Goal: Transaction & Acquisition: Purchase product/service

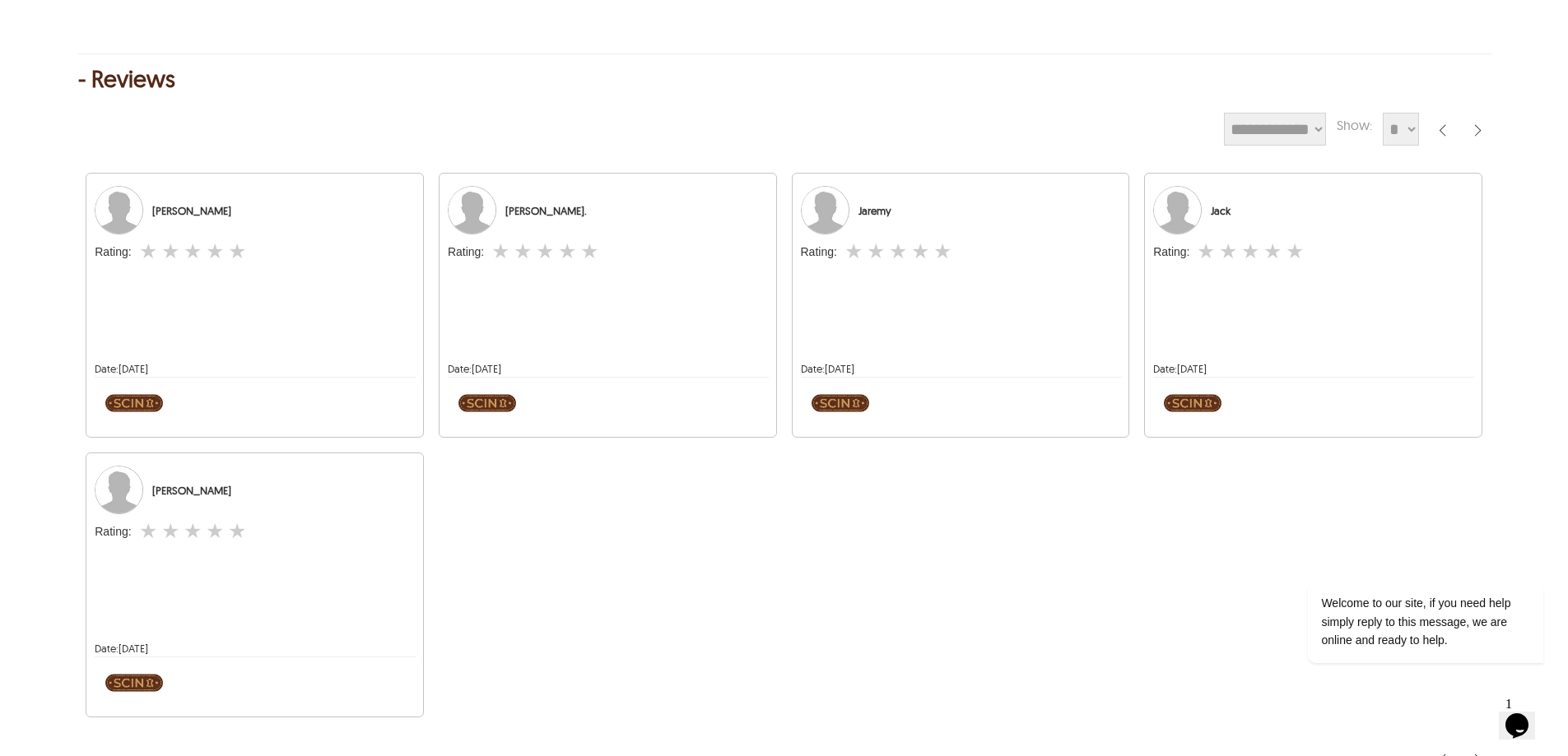
drag, startPoint x: 99, startPoint y: 301, endPoint x: 295, endPoint y: 357, distance: 203.8
click at [295, 348] on div at bounding box center [254, 308] width 320 height 79
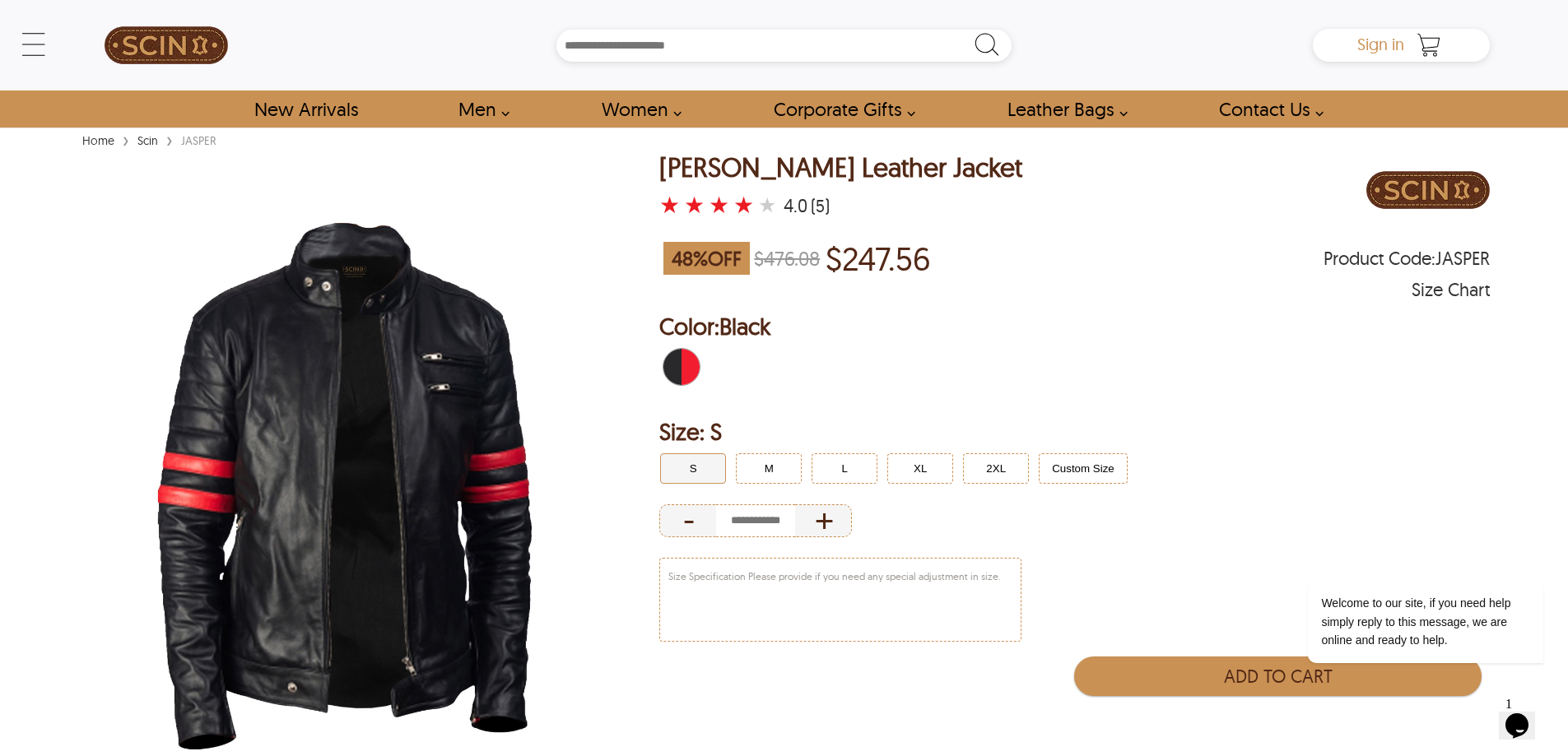
click at [1381, 47] on span "Sign in" at bounding box center [1380, 44] width 47 height 21
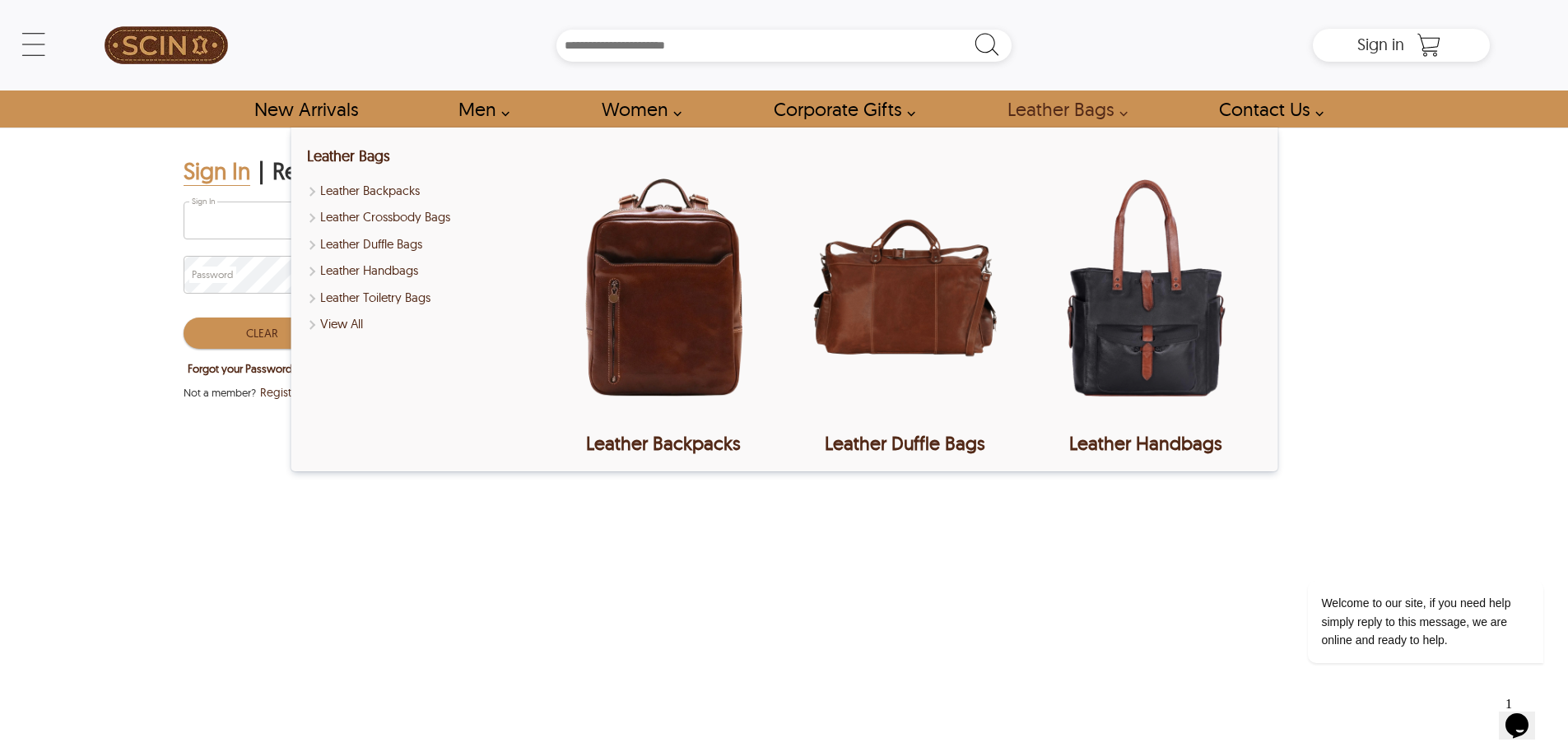
type input "**********"
click at [119, 462] on div "**********" at bounding box center [784, 449] width 1568 height 643
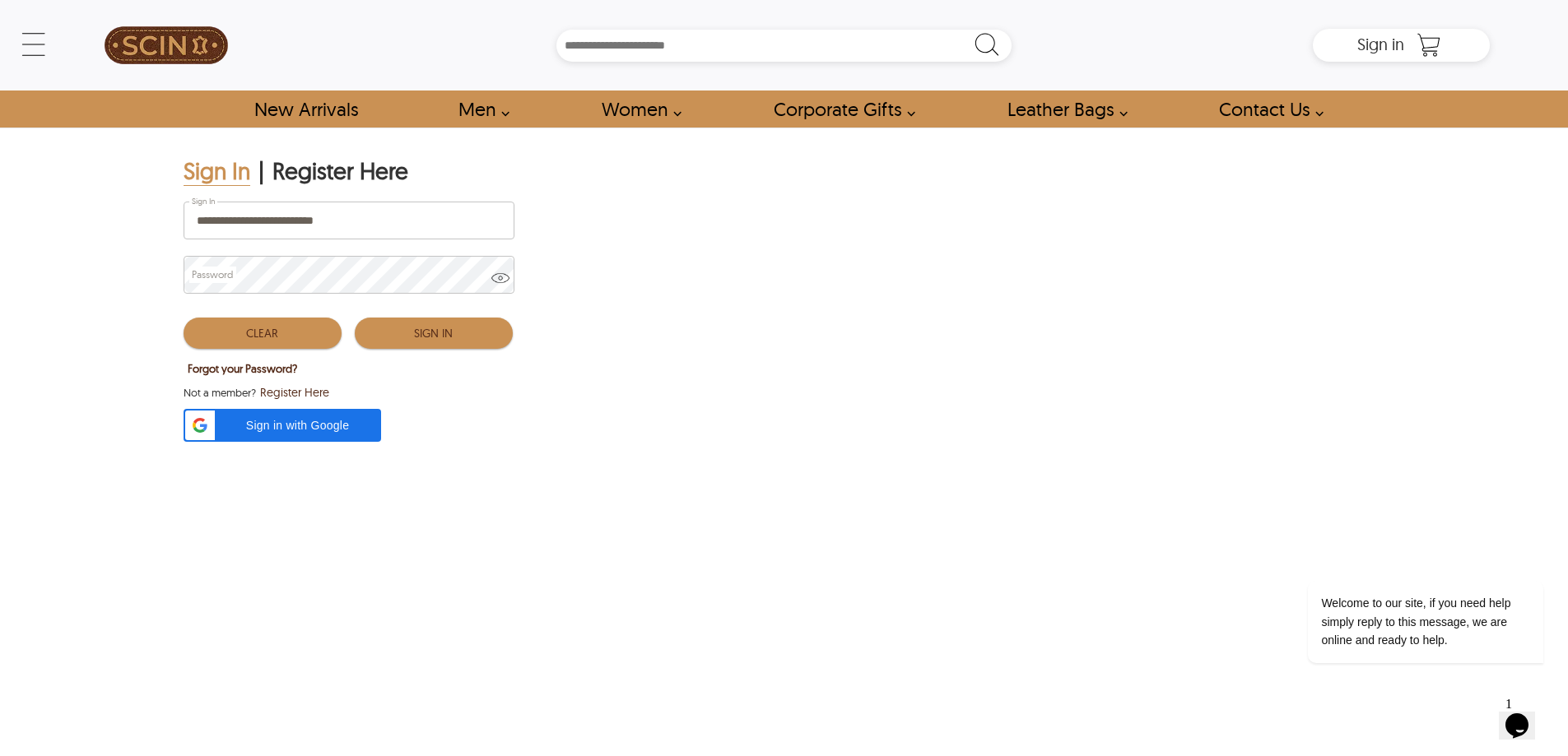
click at [441, 335] on button "Sign In" at bounding box center [433, 333] width 158 height 31
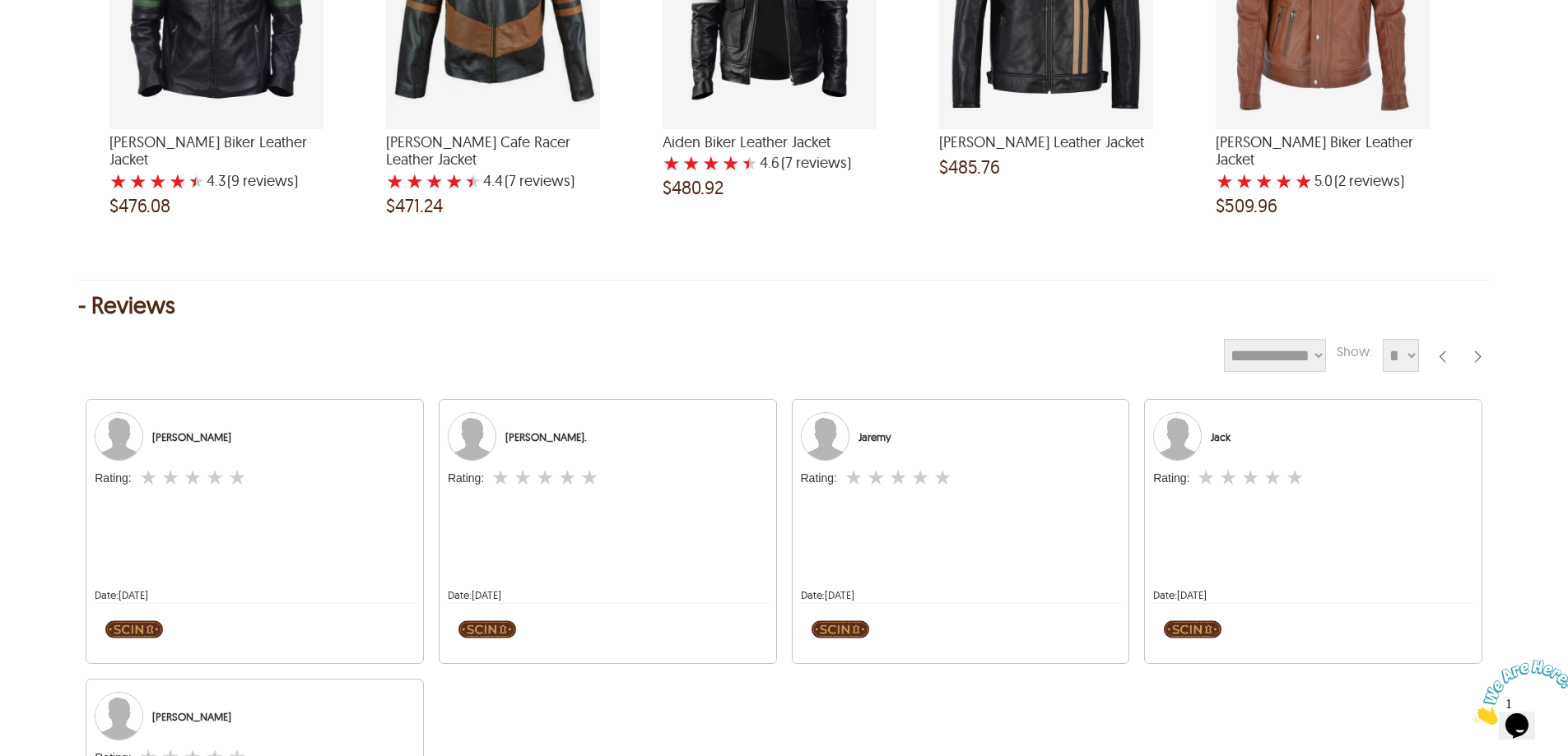
scroll to position [2387, 0]
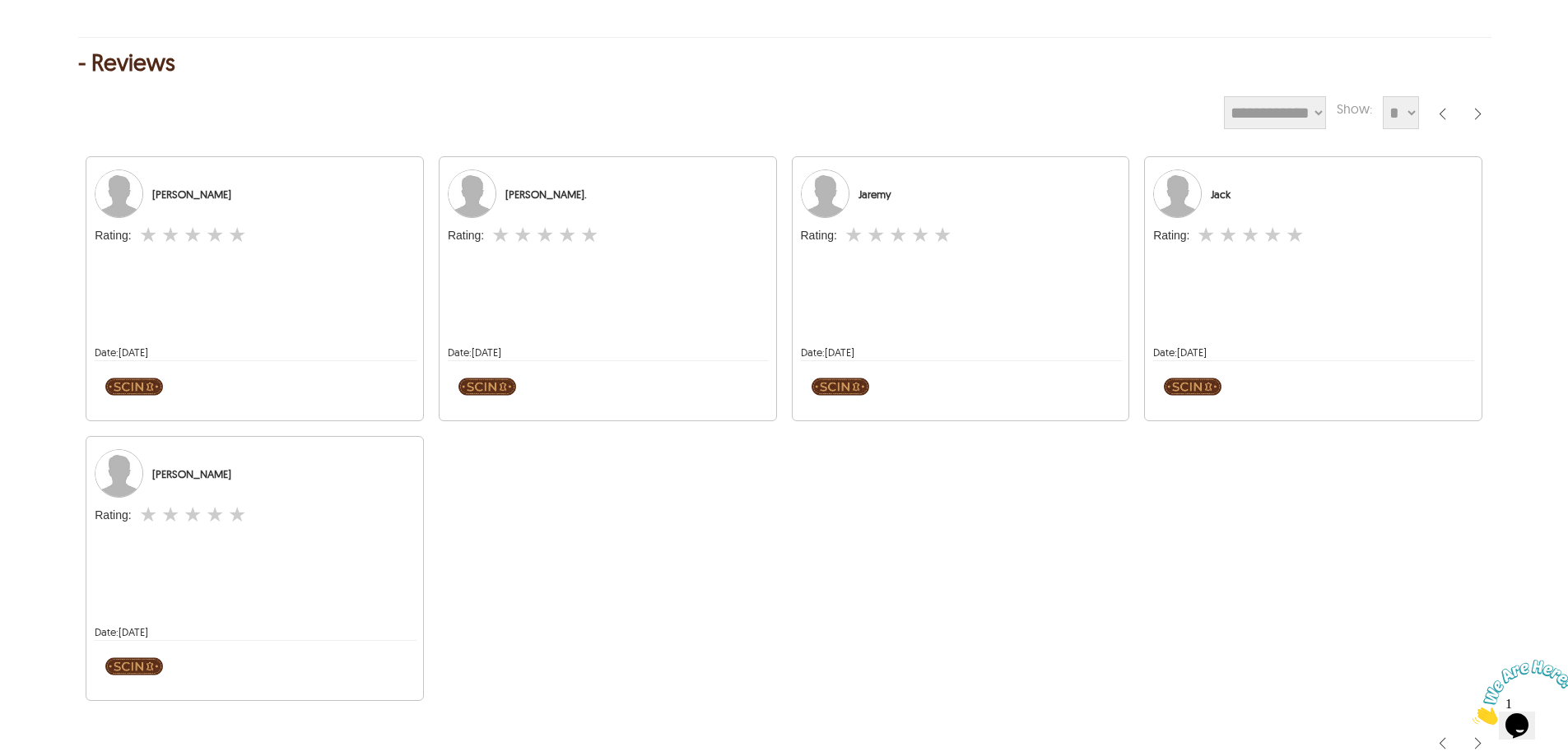
click at [212, 243] on label "★" at bounding box center [215, 234] width 18 height 16
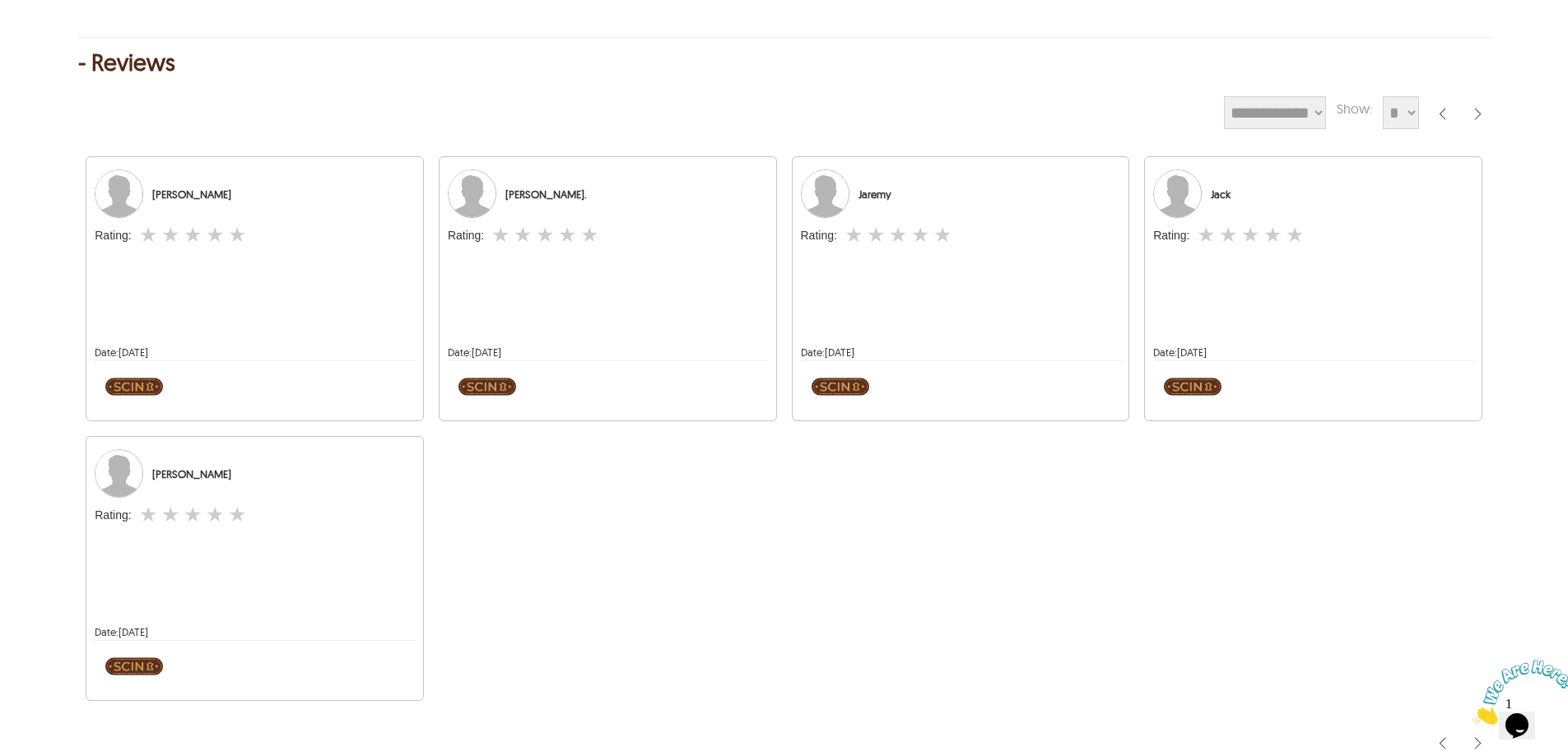
click at [223, 331] on div at bounding box center [254, 292] width 320 height 79
drag, startPoint x: 200, startPoint y: 223, endPoint x: 154, endPoint y: 223, distance: 46.0
click at [154, 219] on div "[PERSON_NAME]" at bounding box center [254, 194] width 320 height 49
click at [213, 209] on div "[PERSON_NAME]" at bounding box center [254, 194] width 320 height 49
drag, startPoint x: 202, startPoint y: 224, endPoint x: 154, endPoint y: 219, distance: 48.3
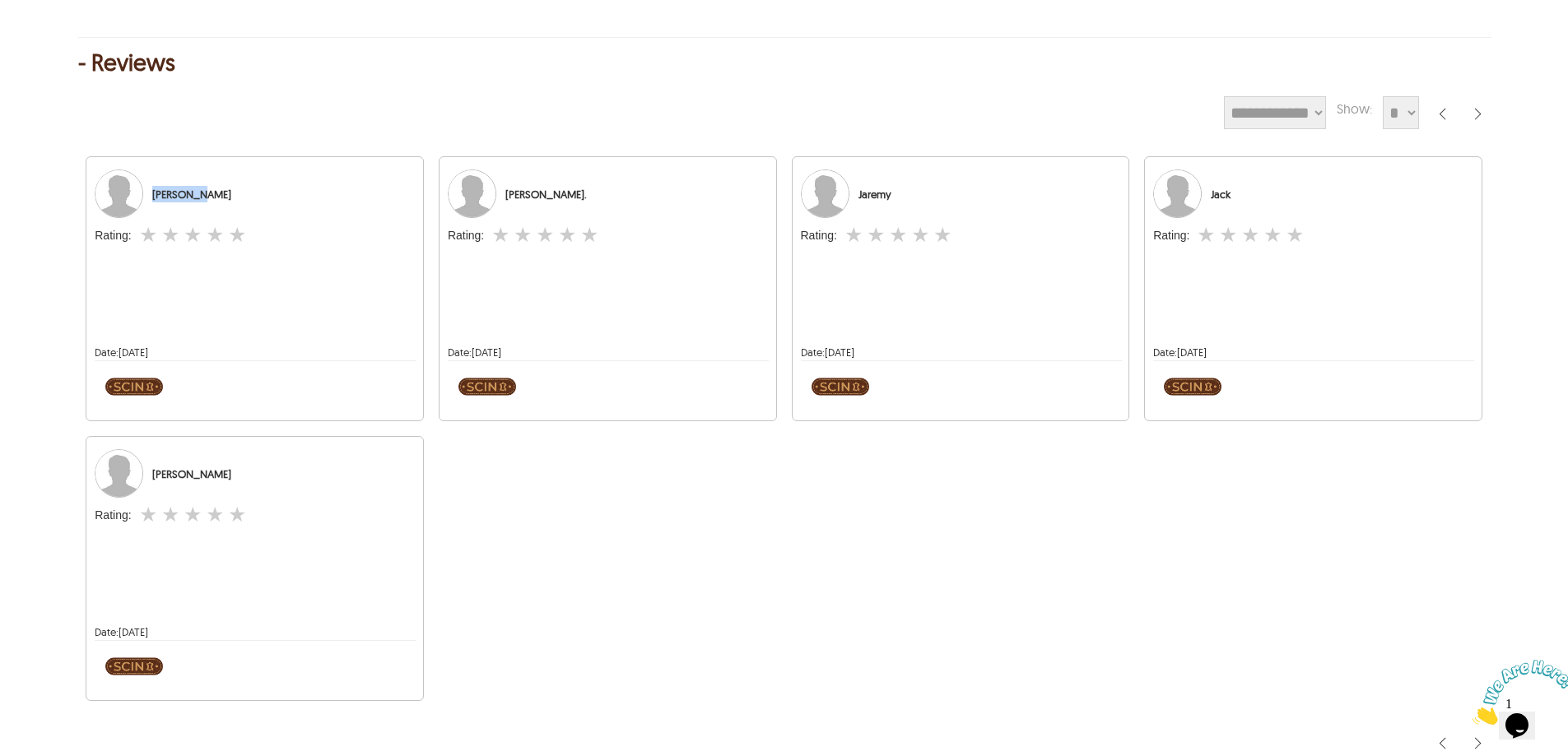
click at [154, 219] on div "[PERSON_NAME]" at bounding box center [254, 194] width 320 height 49
copy div "[PERSON_NAME]"
click at [1114, 71] on div "- Reviews" at bounding box center [784, 63] width 1412 height 16
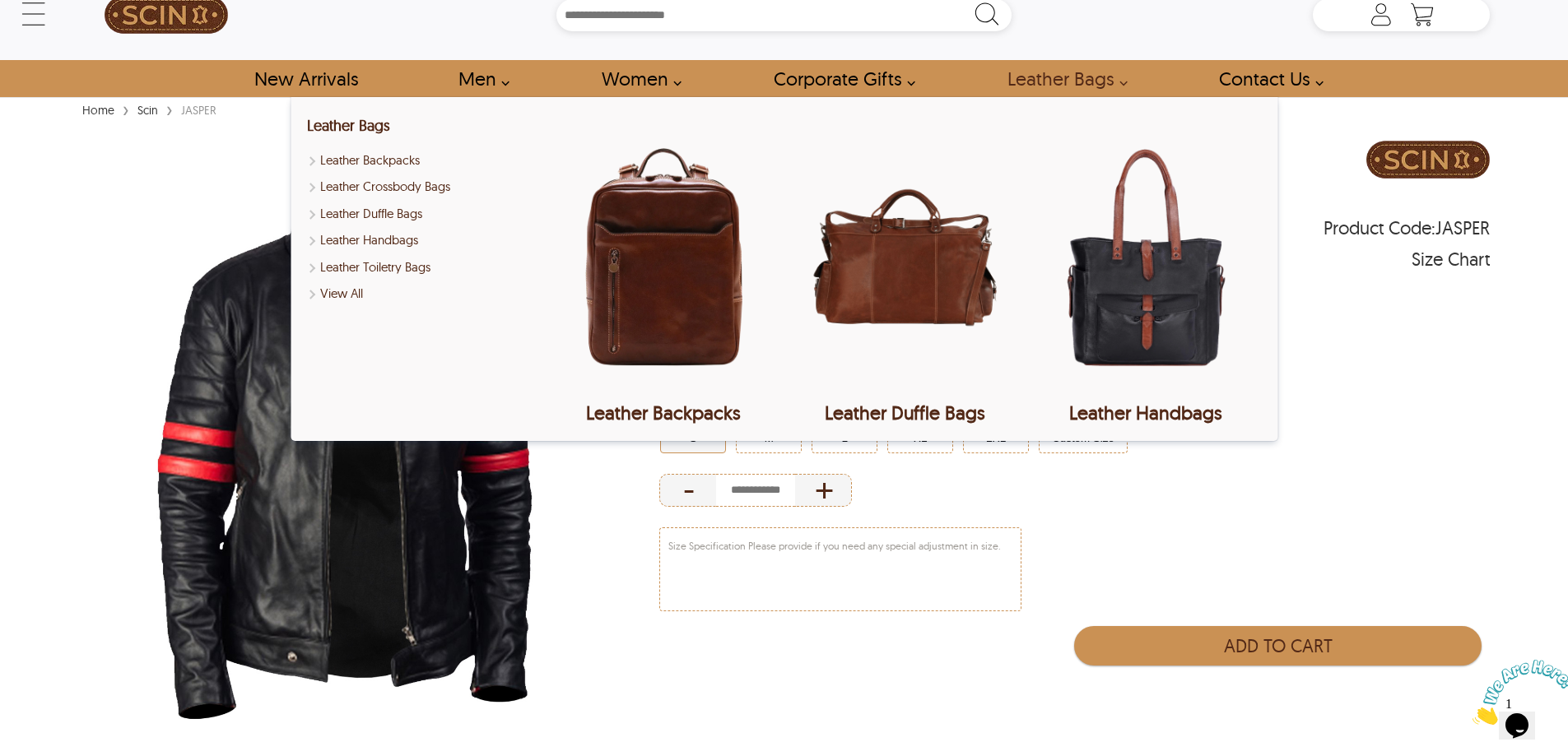
scroll to position [0, 0]
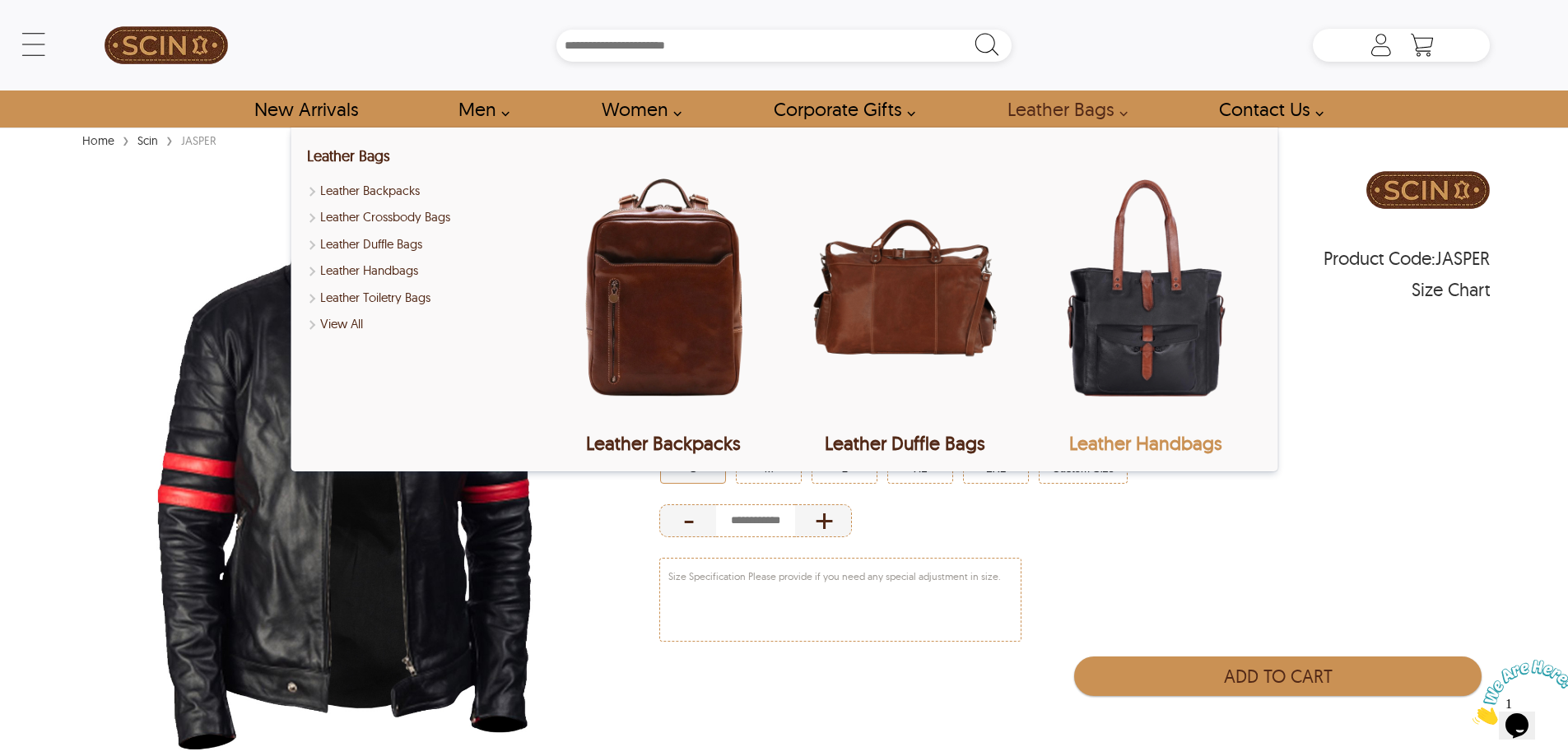
click at [1157, 243] on img "Leather Handbags" at bounding box center [1146, 288] width 231 height 288
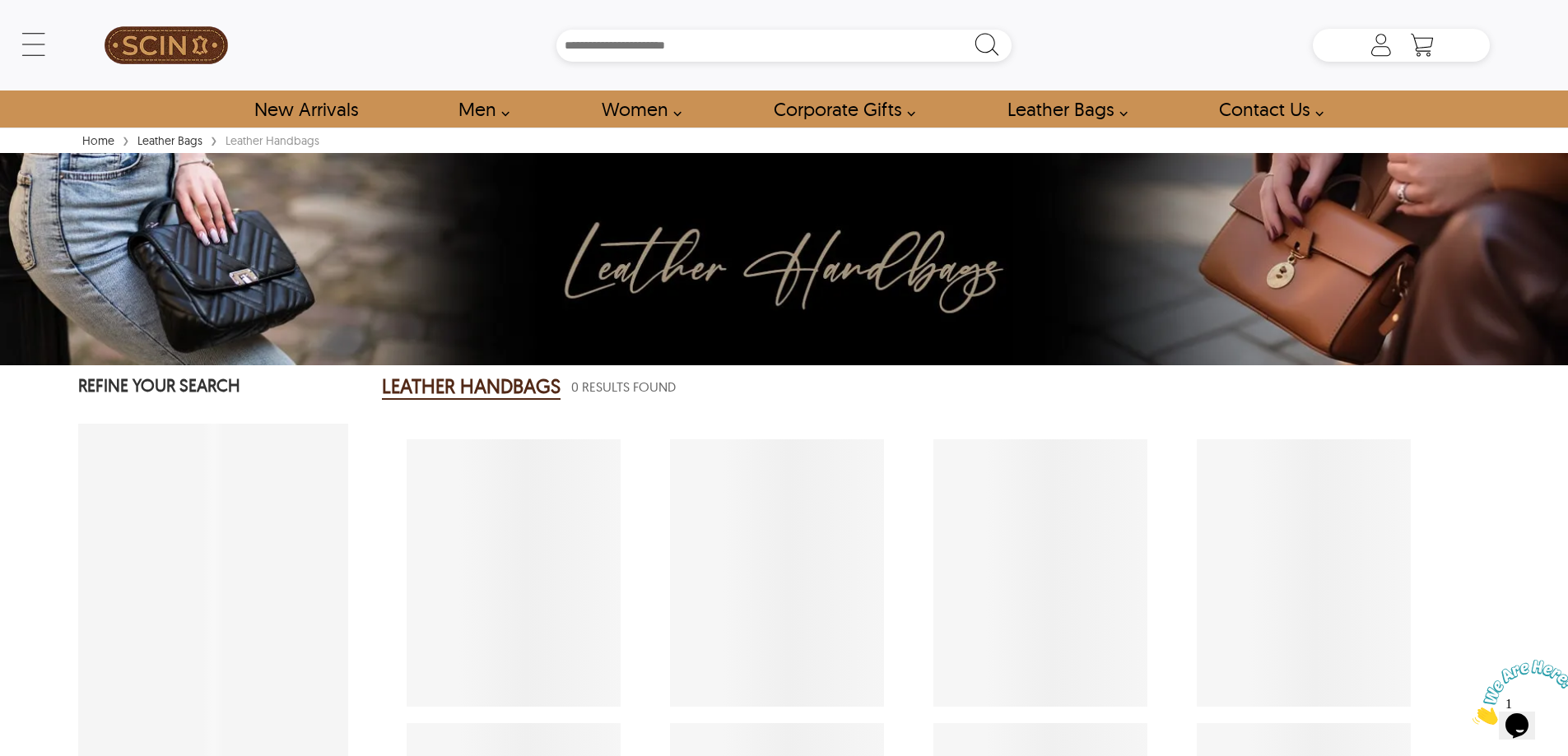
select select "********"
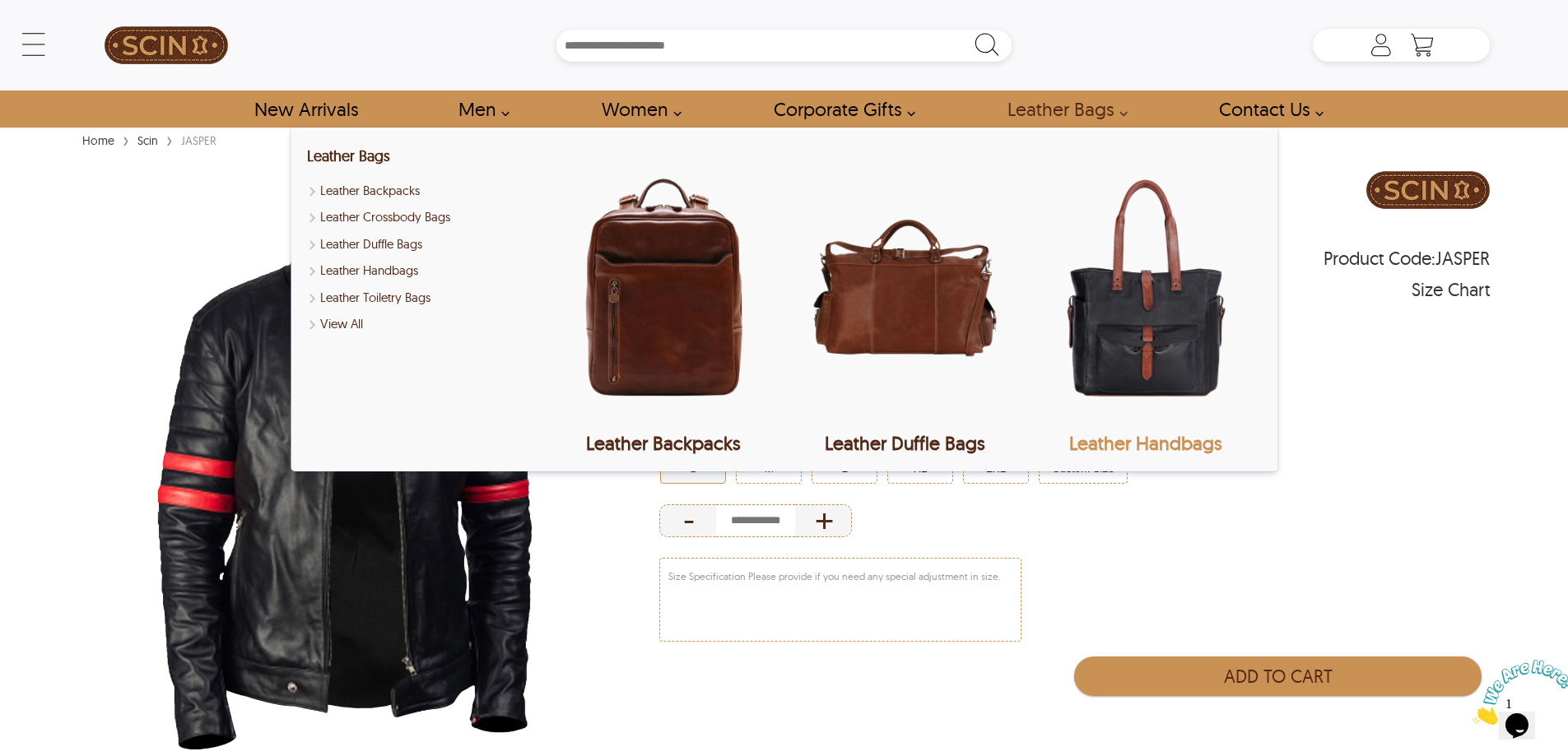
click at [1101, 252] on div "← Menu New Arrivals Men Leather Jackets Aviator Leather Jackets Bomber Leather …" at bounding box center [784, 378] width 1568 height 756
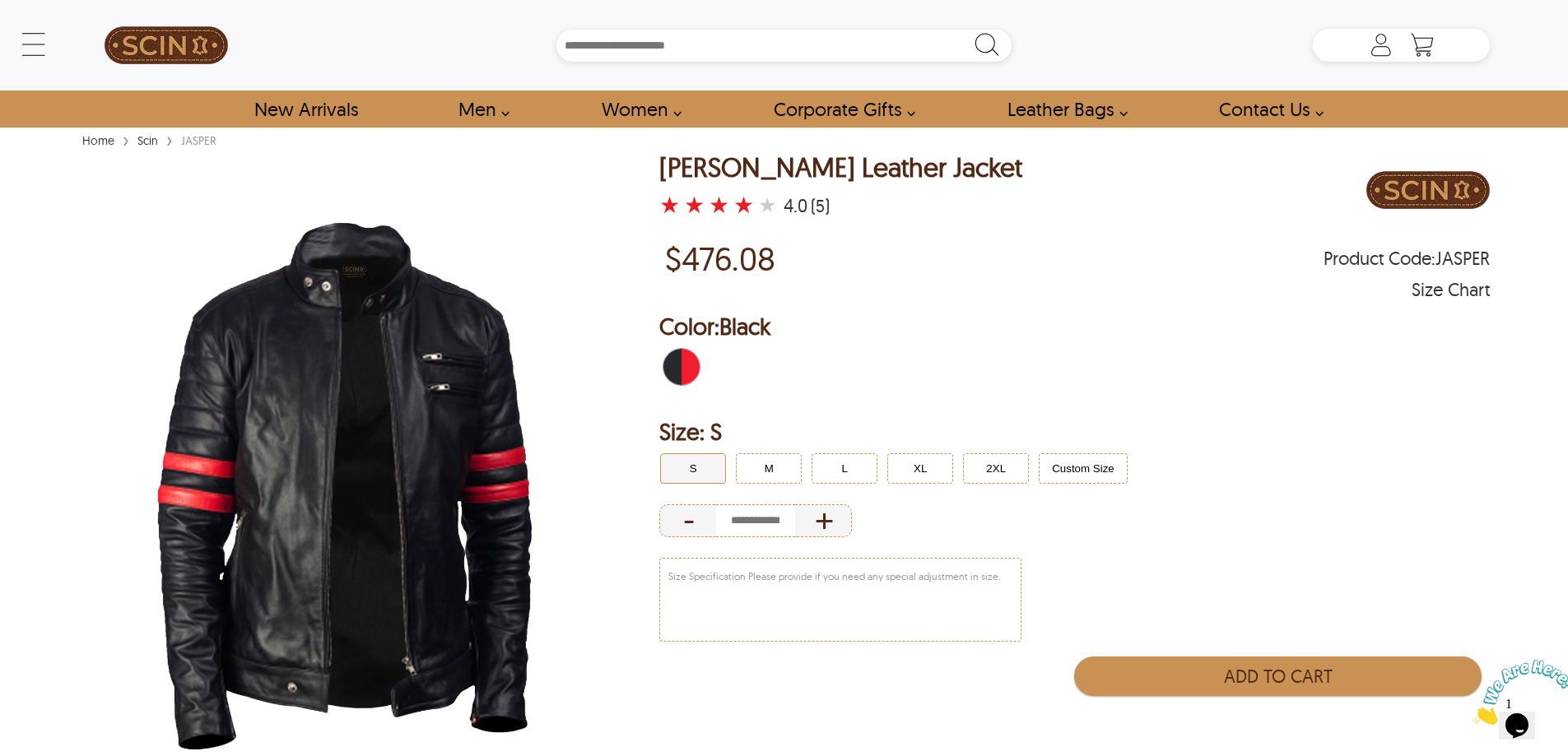
click at [1345, 491] on div "Size: S S M L XL 2XL Custom Size - +" at bounding box center [1075, 478] width 831 height 125
